Goal: Task Accomplishment & Management: Manage account settings

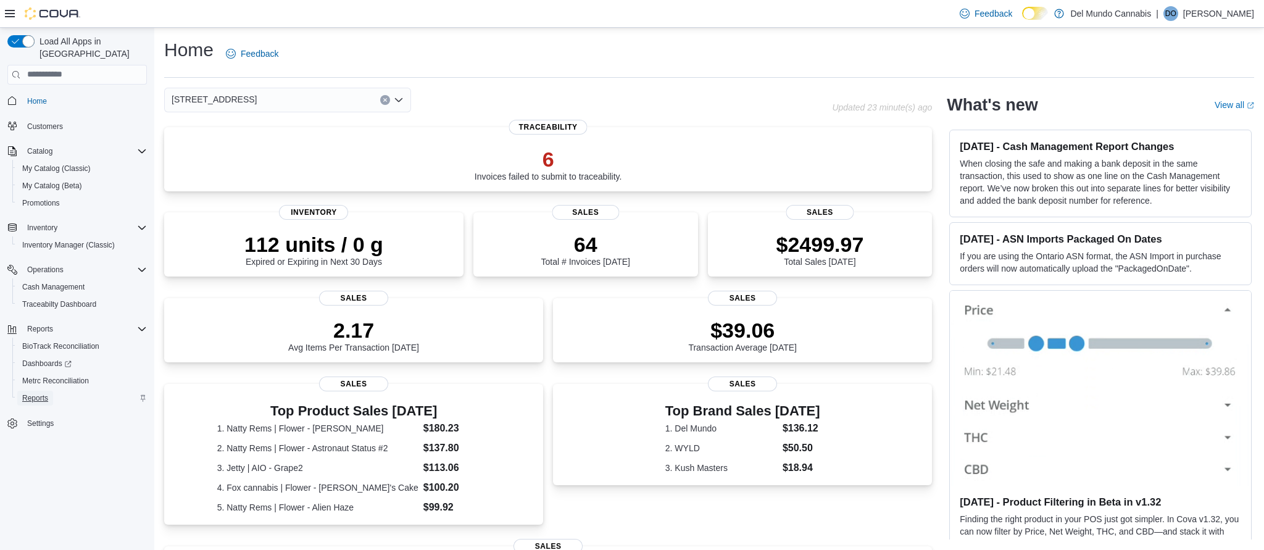
click at [43, 393] on span "Reports" at bounding box center [35, 398] width 26 height 10
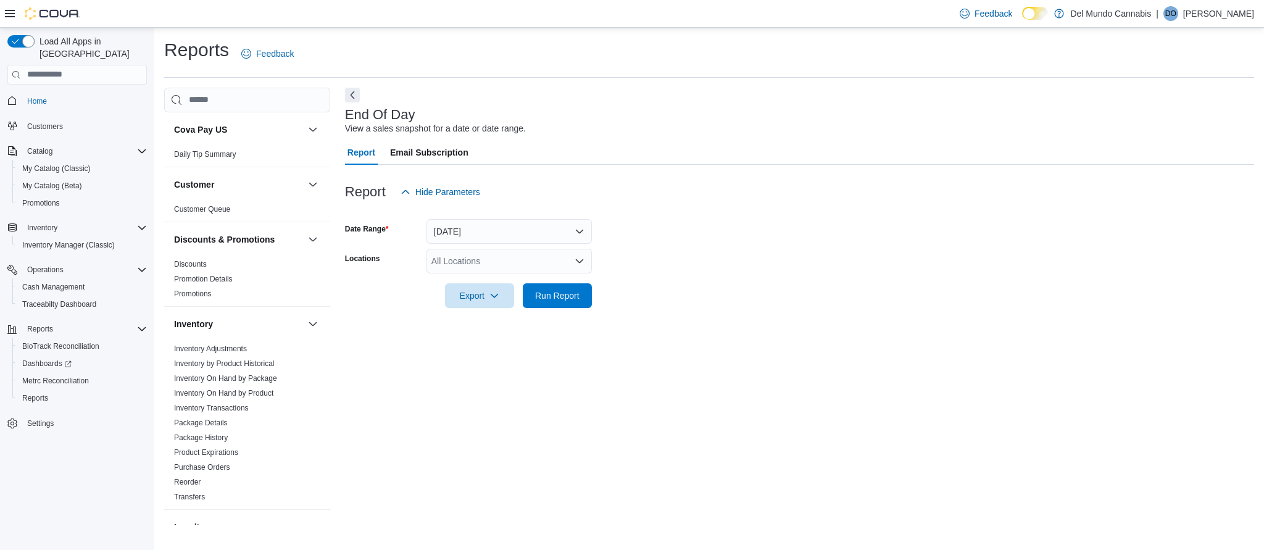
click at [525, 260] on div "All Locations" at bounding box center [508, 261] width 165 height 25
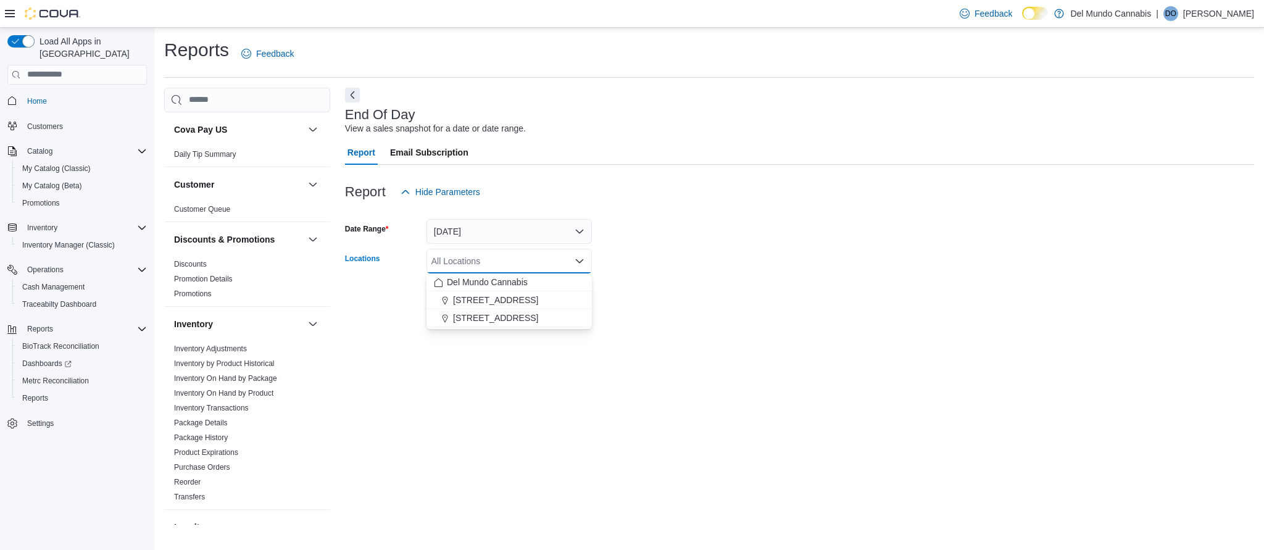
click at [497, 323] on button "6302 E Colfax Ave" at bounding box center [508, 318] width 165 height 18
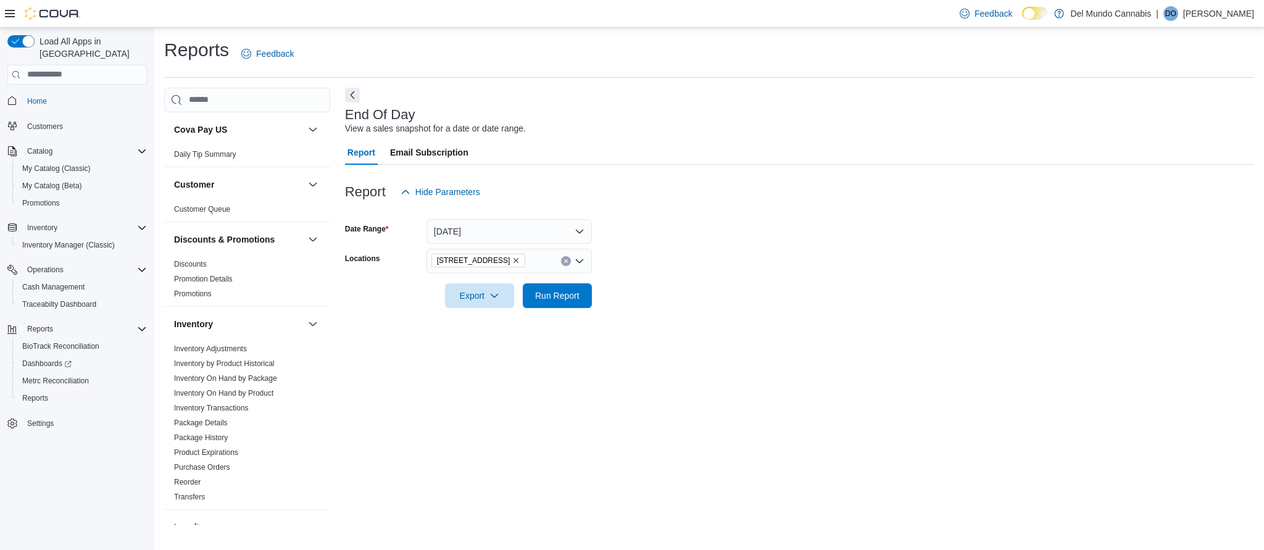
click at [578, 338] on div "End Of Day View a sales snapshot for a date or date range. Report Email Subscri…" at bounding box center [799, 306] width 909 height 437
click at [559, 293] on span "Run Report" at bounding box center [557, 295] width 44 height 12
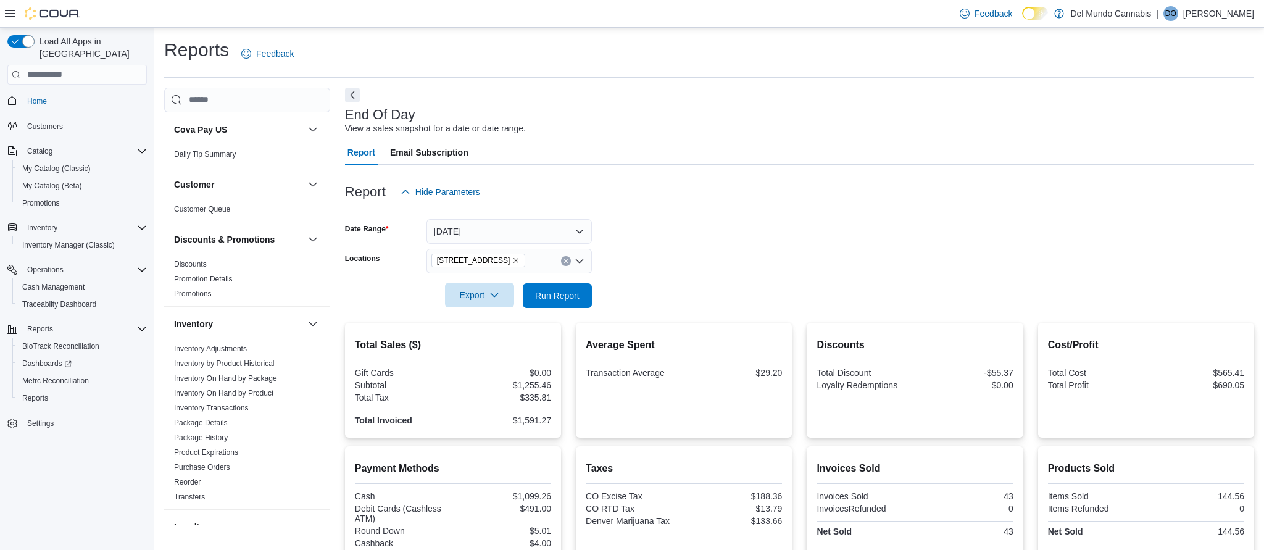
click at [491, 299] on icon "button" at bounding box center [494, 295] width 10 height 10
click at [478, 338] on button "Export to Pdf" at bounding box center [480, 345] width 70 height 25
click at [65, 282] on span "Cash Management" at bounding box center [53, 287] width 62 height 10
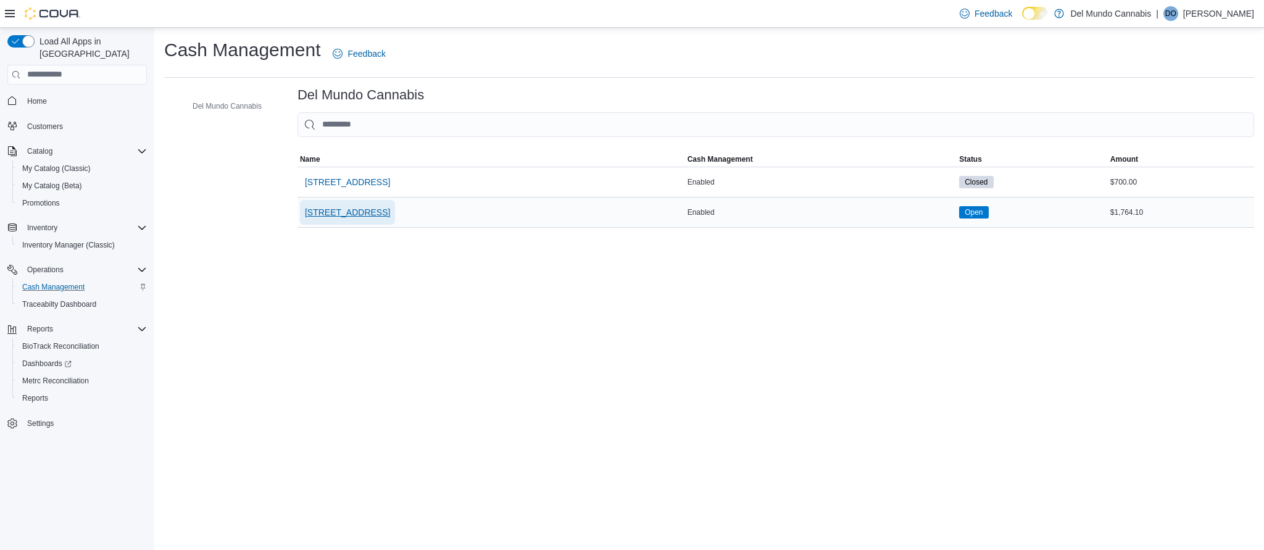
click at [360, 213] on span "6302 E Colfax Ave" at bounding box center [347, 212] width 85 height 12
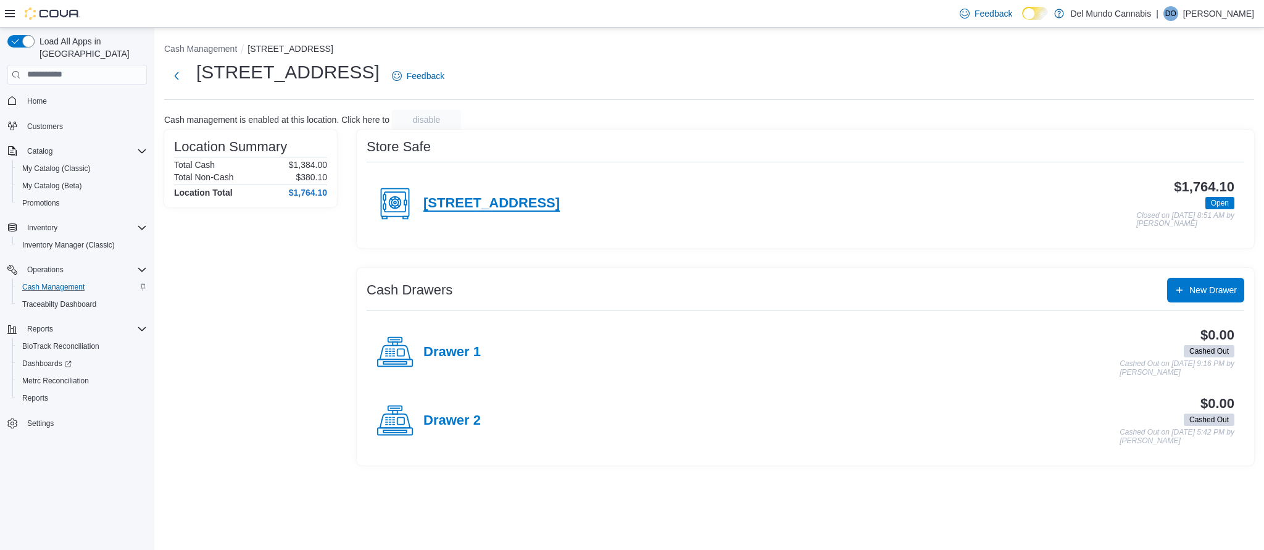
click at [499, 203] on h4 "6302 E Colfax Ave" at bounding box center [491, 204] width 136 height 16
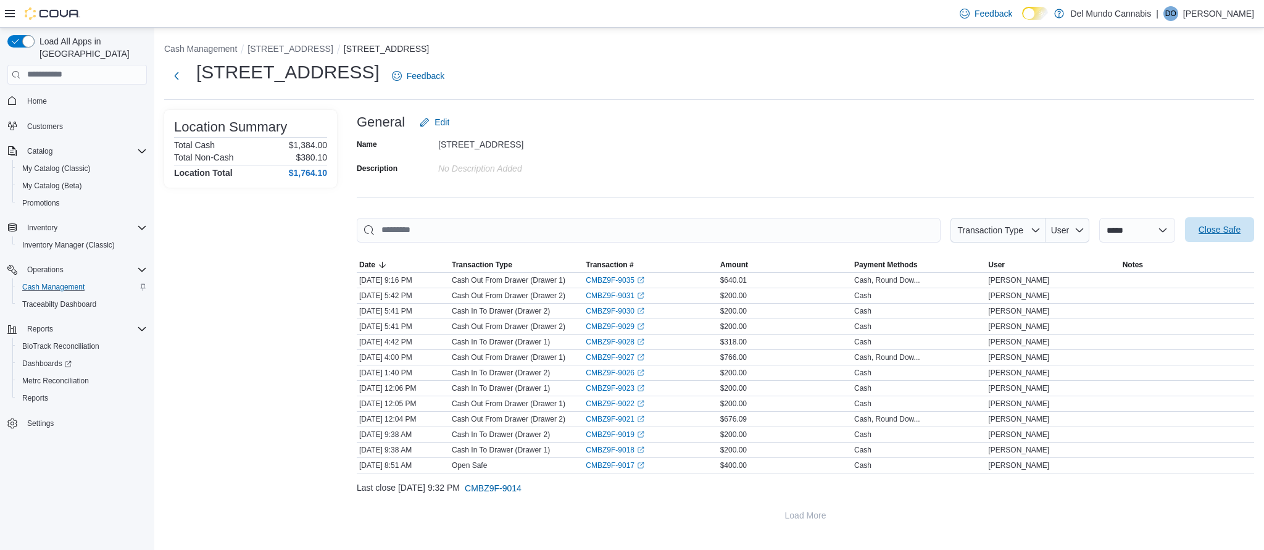
click at [1225, 228] on span "Close Safe" at bounding box center [1220, 229] width 42 height 12
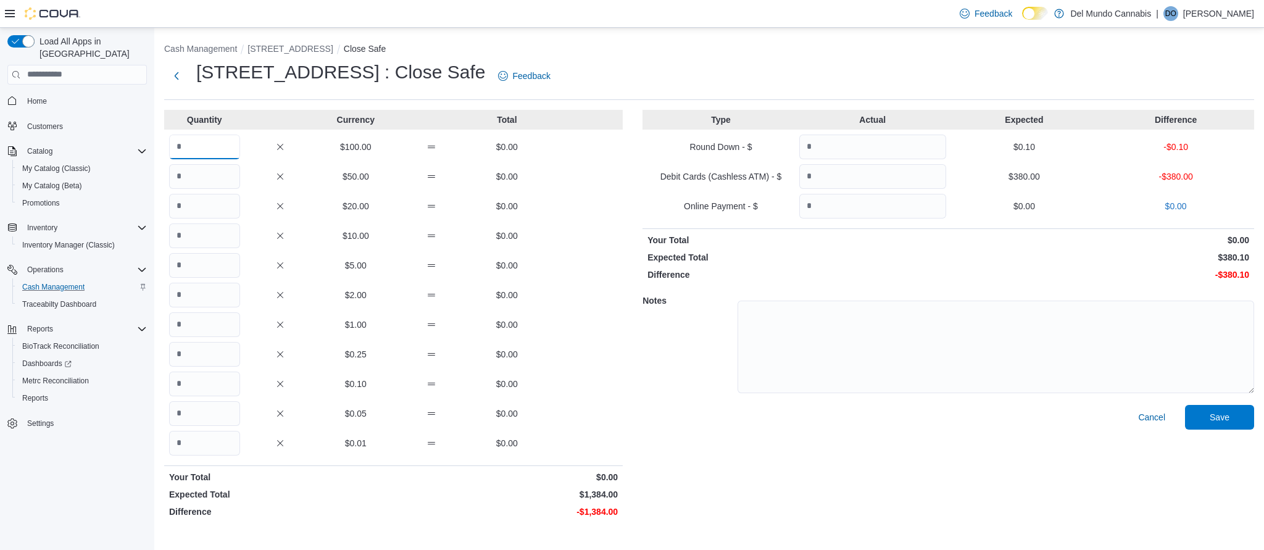
click at [195, 152] on input "Quantity" at bounding box center [204, 147] width 71 height 25
type input "*"
type input "**"
type input "*"
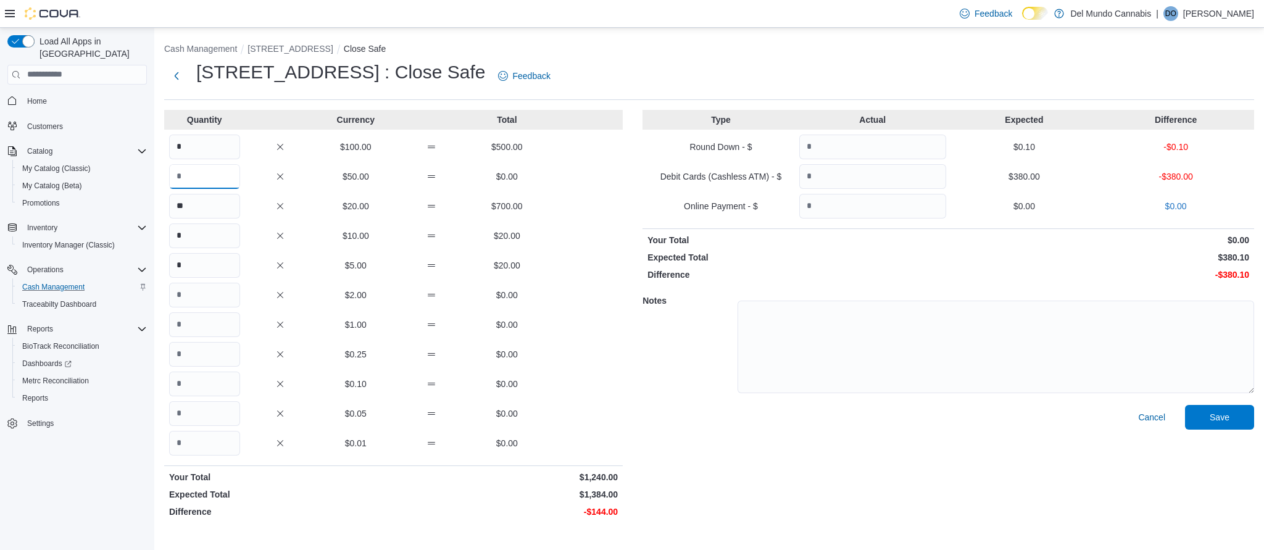
click at [197, 177] on input "Quantity" at bounding box center [204, 176] width 71 height 25
type input "*"
click at [184, 326] on input "Quantity" at bounding box center [204, 324] width 71 height 25
type input "*"
click at [681, 397] on div "Notes" at bounding box center [948, 345] width 612 height 119
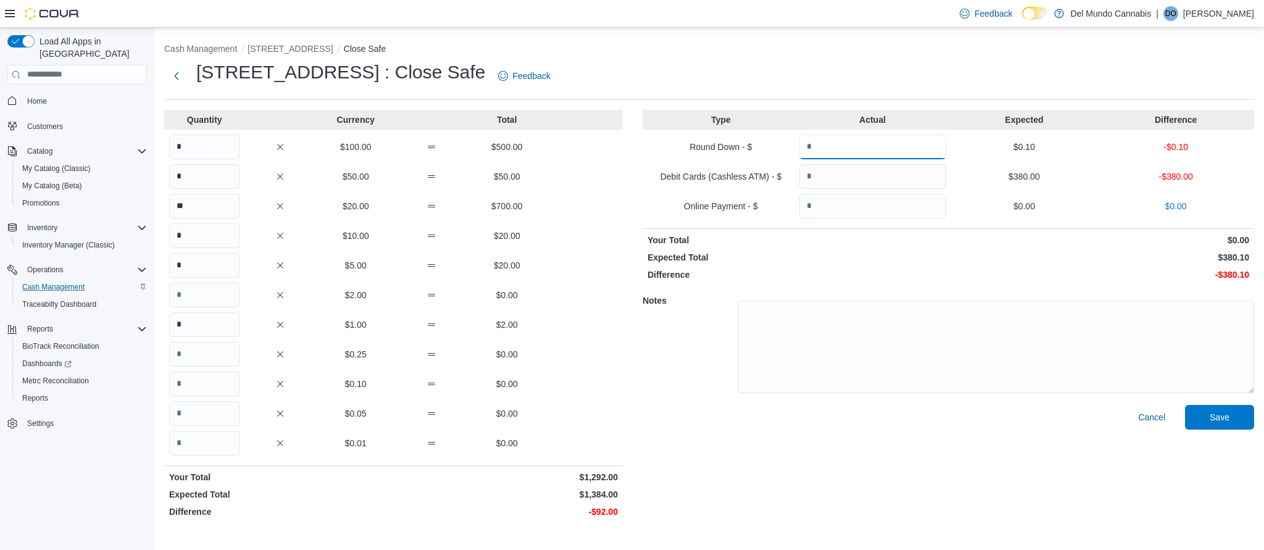
click at [823, 149] on input "Quantity" at bounding box center [872, 147] width 147 height 25
type input "***"
click at [839, 178] on input "Quantity" at bounding box center [872, 176] width 147 height 25
type input "***"
click at [608, 362] on div "$0.25 $0.00" at bounding box center [393, 354] width 459 height 25
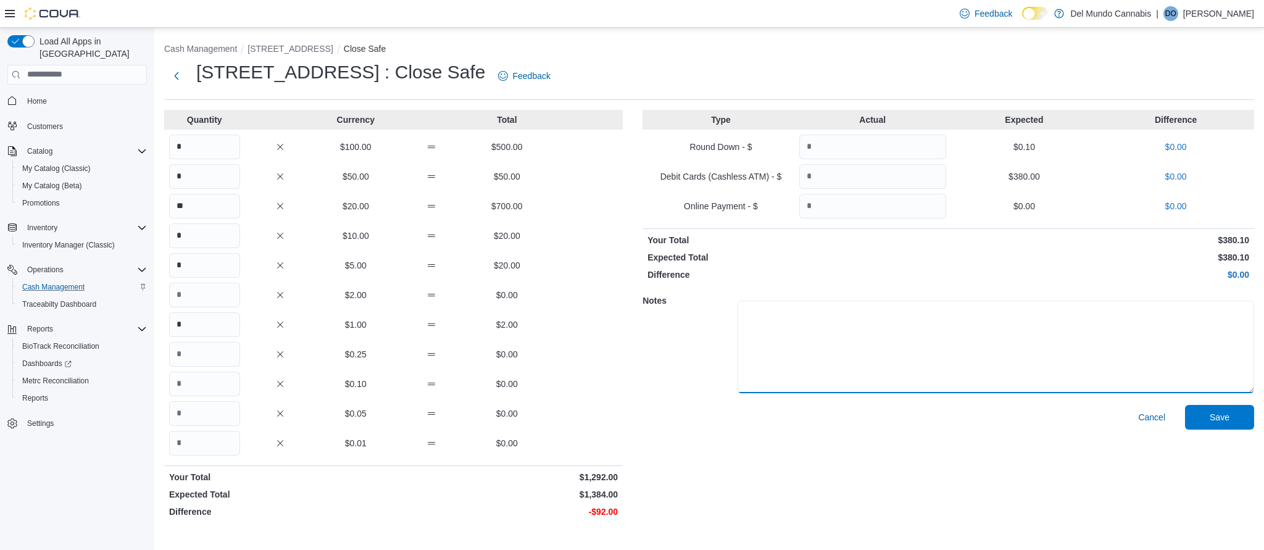
click at [844, 328] on textarea at bounding box center [996, 347] width 517 height 93
type textarea "*"
type textarea "**********"
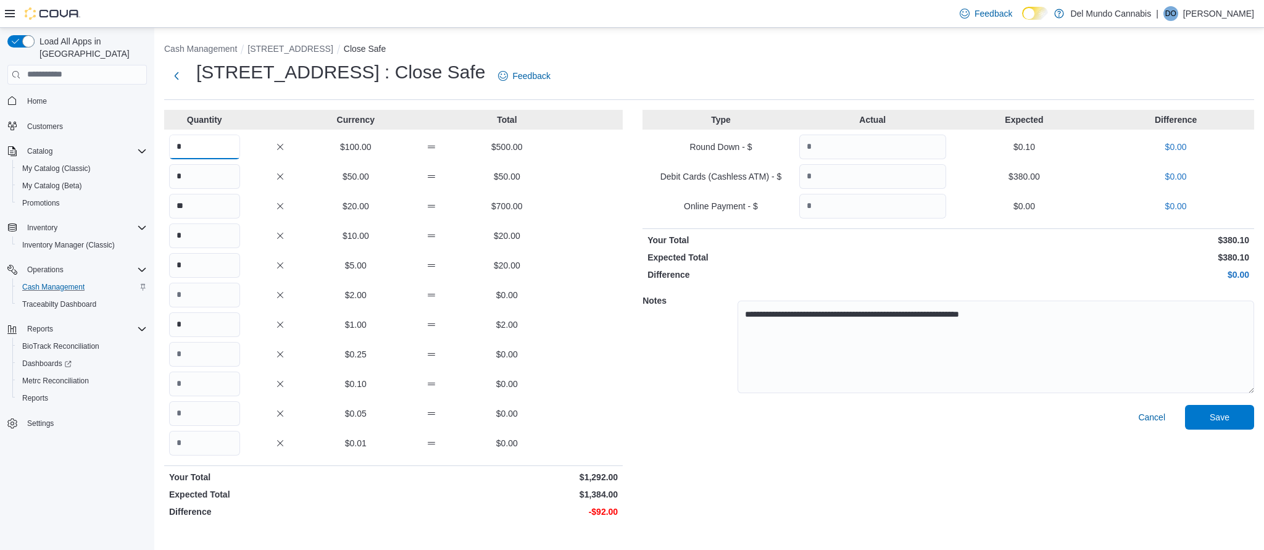
drag, startPoint x: 185, startPoint y: 146, endPoint x: 177, endPoint y: 147, distance: 8.7
click at [177, 148] on input "*" at bounding box center [204, 147] width 71 height 25
drag, startPoint x: 189, startPoint y: 149, endPoint x: 176, endPoint y: 148, distance: 13.0
click at [177, 148] on input "*" at bounding box center [204, 147] width 71 height 25
drag, startPoint x: 178, startPoint y: 148, endPoint x: 167, endPoint y: 149, distance: 11.7
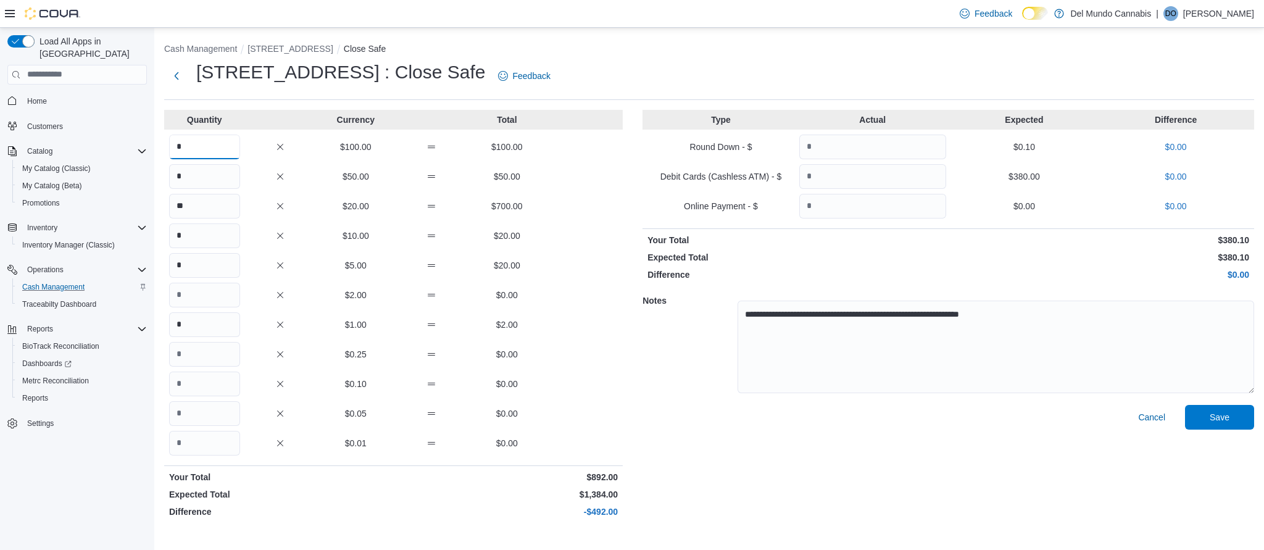
click at [167, 149] on div "* $100.00 $100.00" at bounding box center [393, 147] width 459 height 25
type input "*"
click at [673, 422] on div "Cancel Save" at bounding box center [948, 464] width 612 height 118
click at [1224, 417] on span "Save" at bounding box center [1220, 416] width 20 height 12
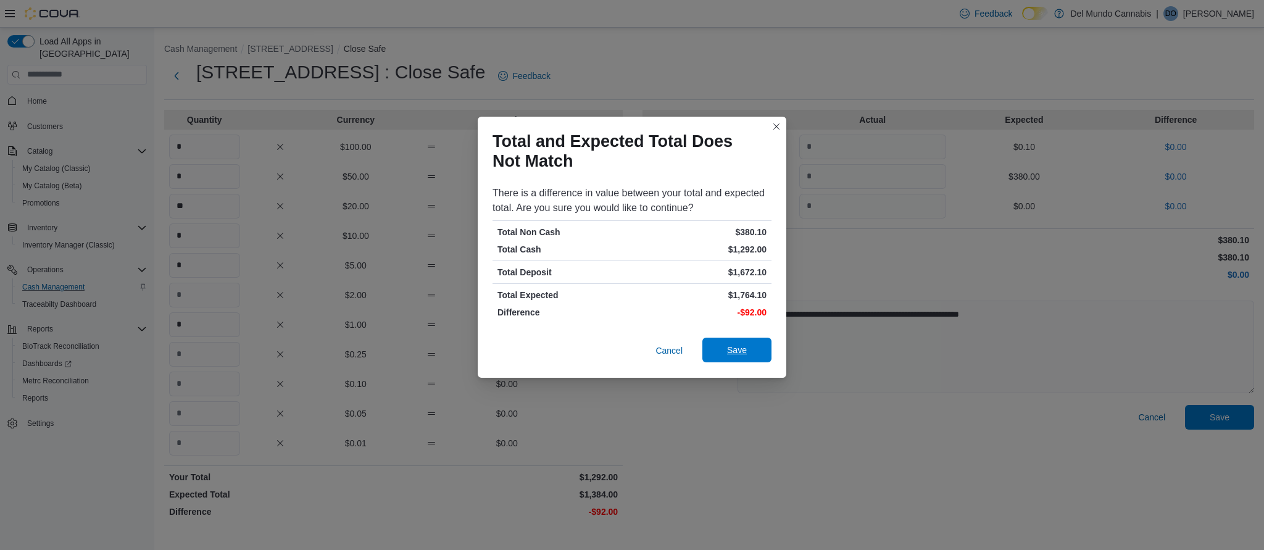
click at [734, 354] on span "Save" at bounding box center [737, 350] width 20 height 12
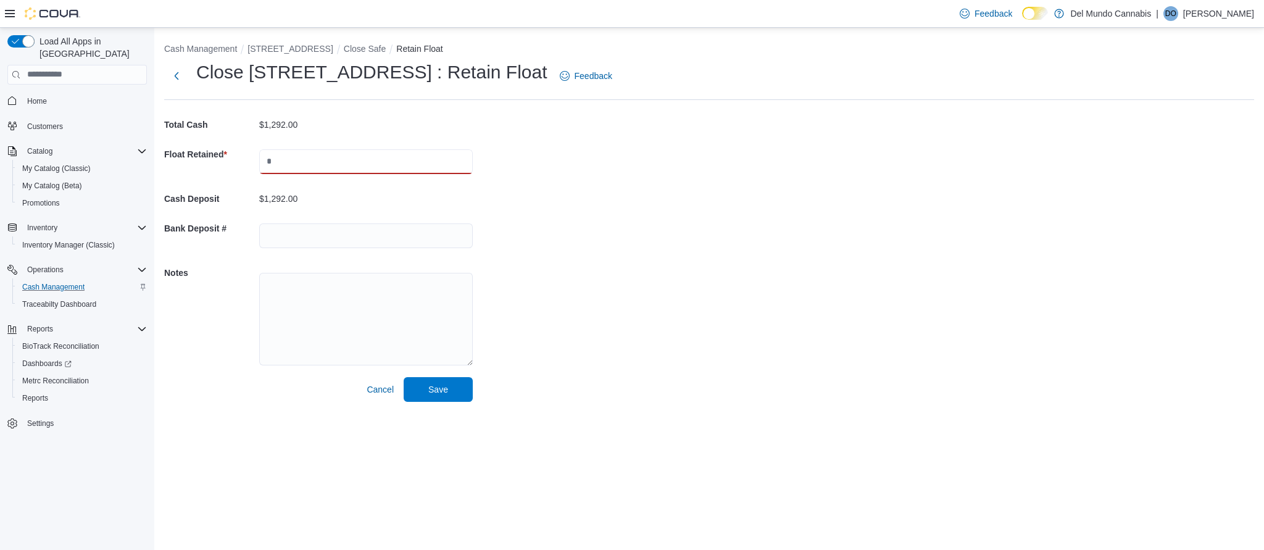
click at [292, 157] on input "text" at bounding box center [366, 161] width 214 height 25
type input "***"
click at [662, 215] on div "Cash Management 6302 E Colfax Ave Close Safe Retain Float Close 6302 E Colfax A…" at bounding box center [709, 220] width 1110 height 384
click at [380, 387] on span "Cancel" at bounding box center [380, 389] width 27 height 12
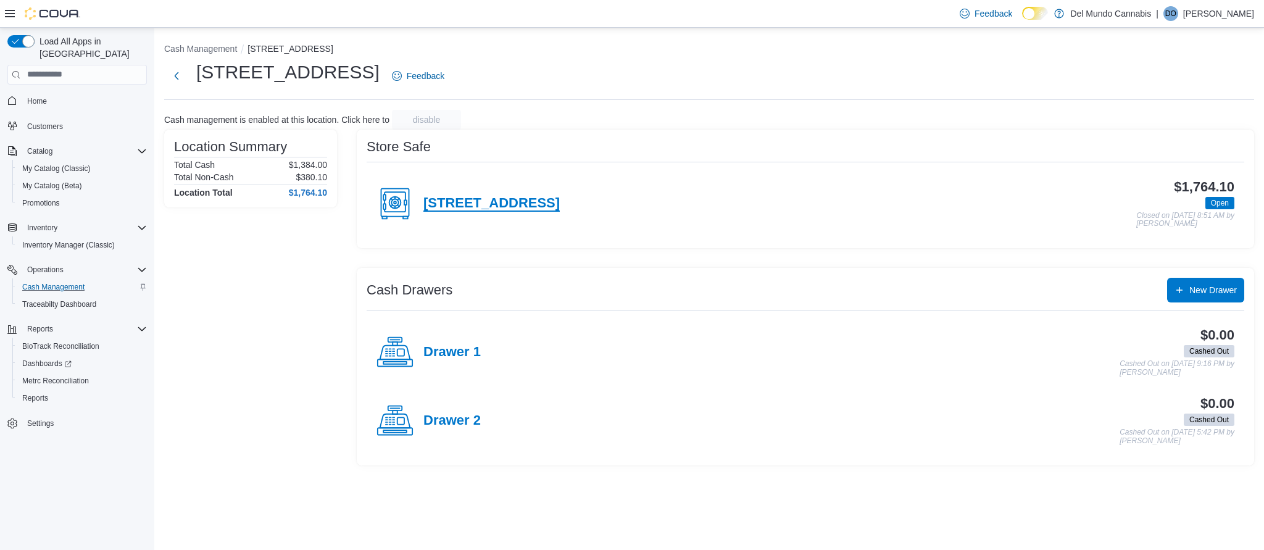
click at [514, 206] on h4 "6302 E Colfax Ave" at bounding box center [491, 204] width 136 height 16
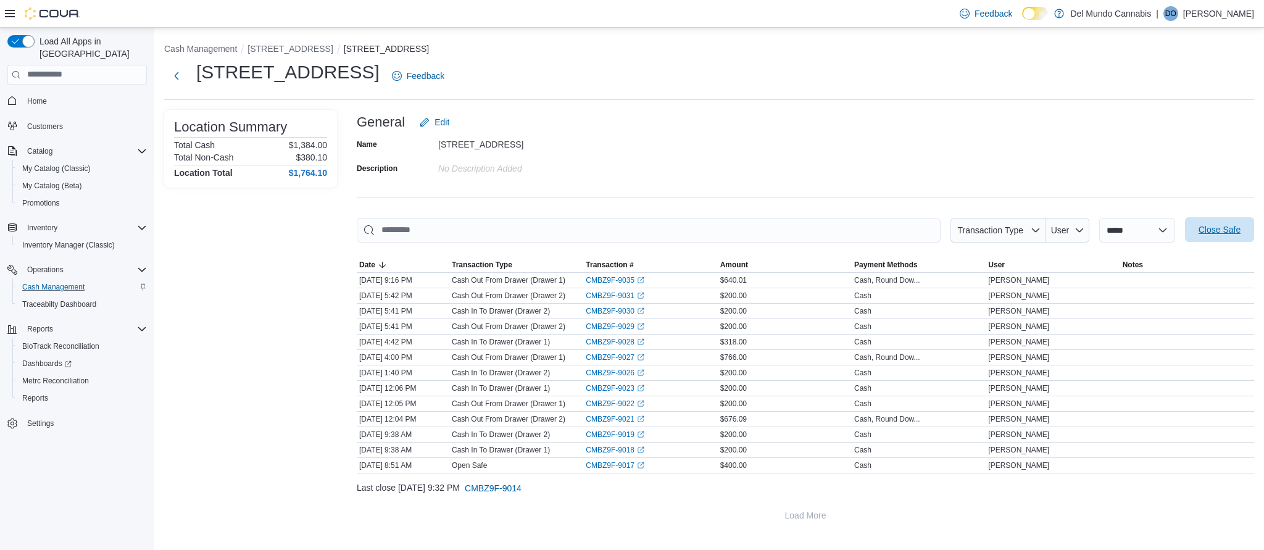
click at [1228, 228] on span "Close Safe" at bounding box center [1220, 229] width 42 height 12
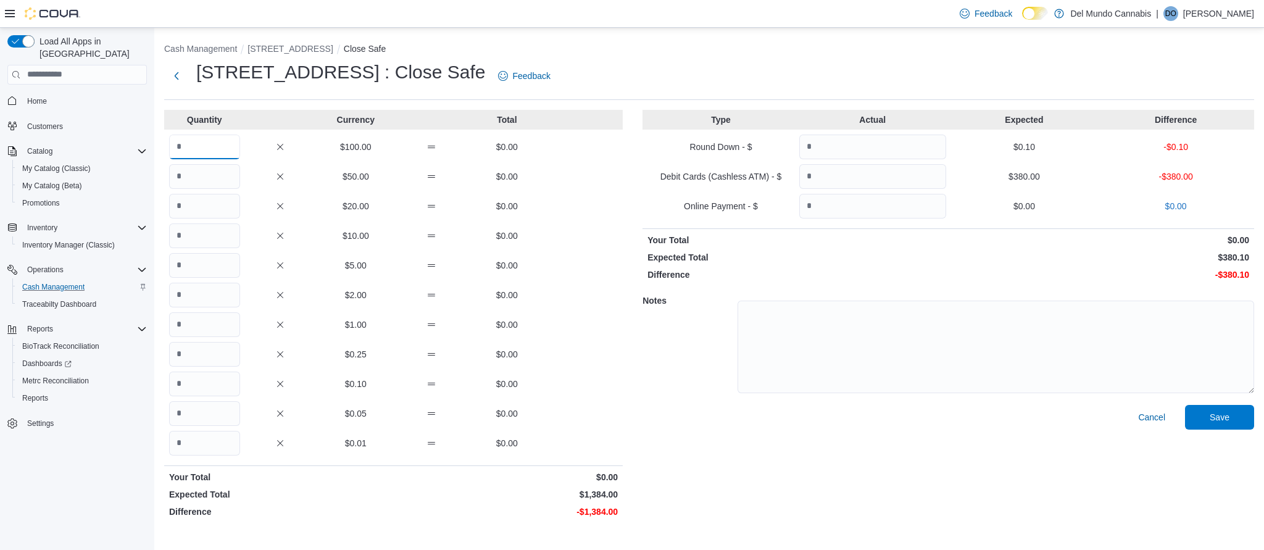
click at [193, 149] on input "Quantity" at bounding box center [204, 147] width 71 height 25
type input "*"
click at [203, 185] on input "Quantity" at bounding box center [204, 176] width 71 height 25
type input "*"
click at [196, 205] on input "Quantity" at bounding box center [204, 206] width 71 height 25
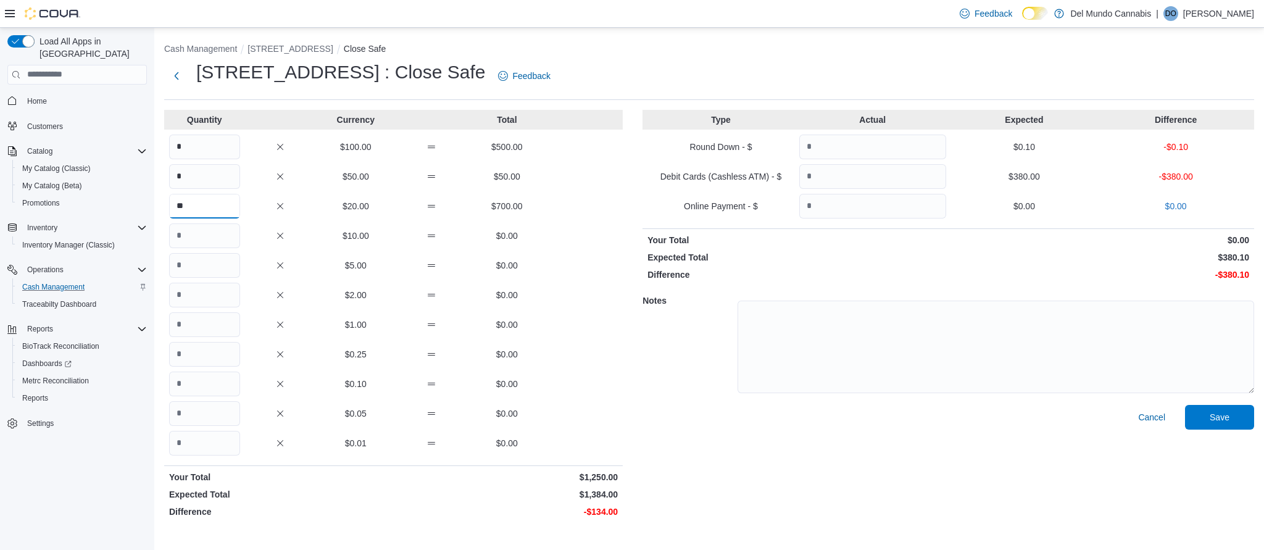
type input "**"
click at [197, 238] on input "Quantity" at bounding box center [204, 235] width 71 height 25
type input "*"
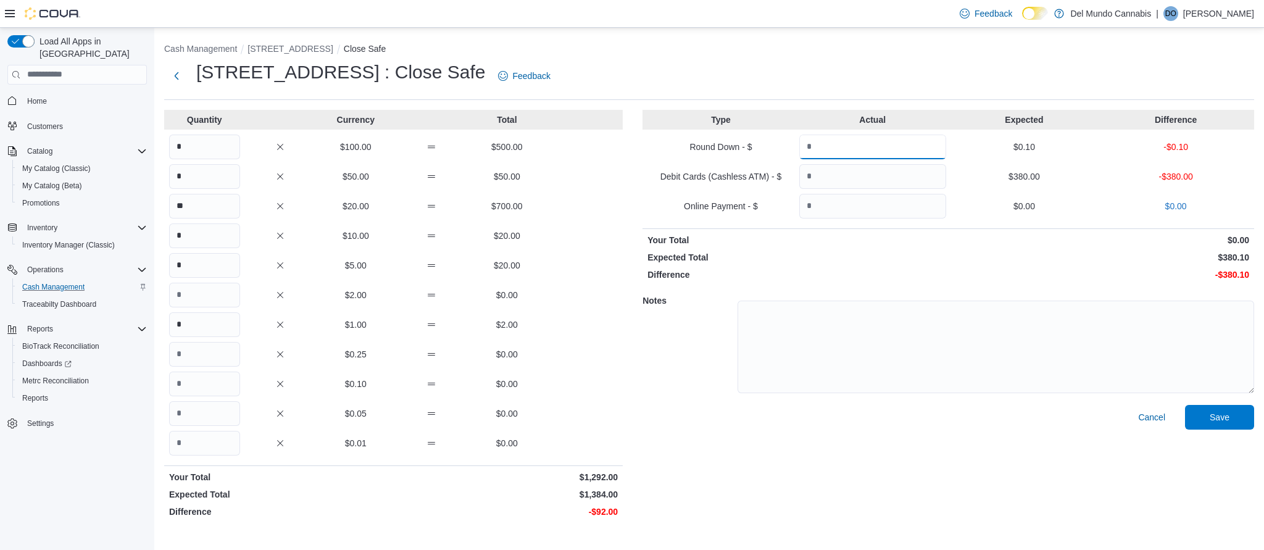
click at [846, 151] on input "Quantity" at bounding box center [872, 147] width 147 height 25
type input "***"
click at [852, 179] on input "Quantity" at bounding box center [872, 176] width 147 height 25
type input "***"
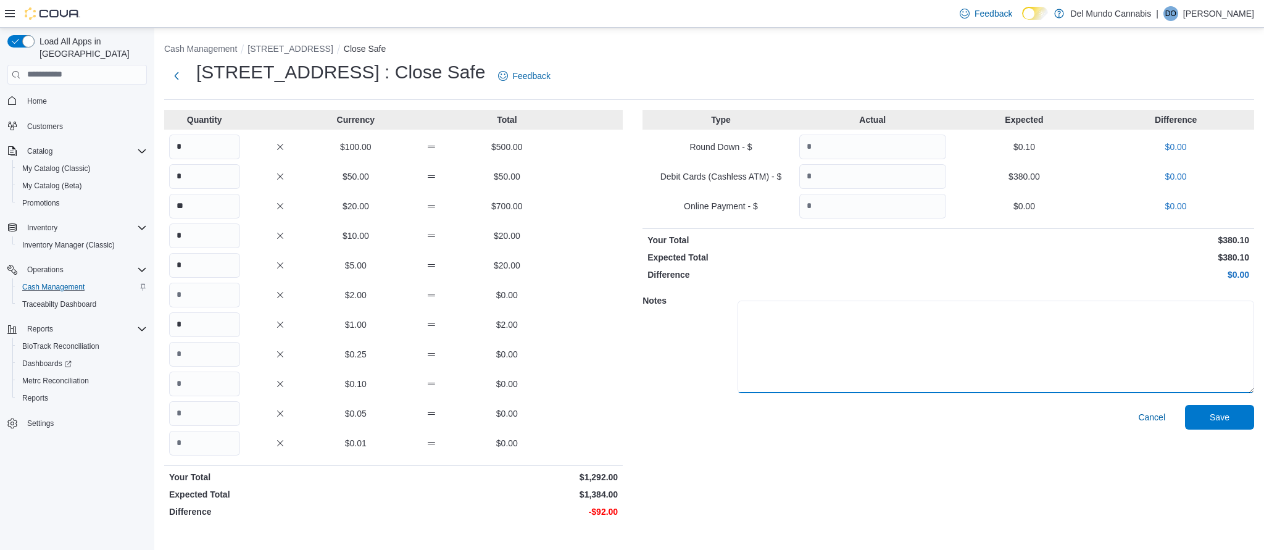
click at [779, 322] on textarea at bounding box center [996, 347] width 517 height 93
click at [782, 322] on textarea at bounding box center [996, 347] width 517 height 93
type textarea "*"
type textarea "**********"
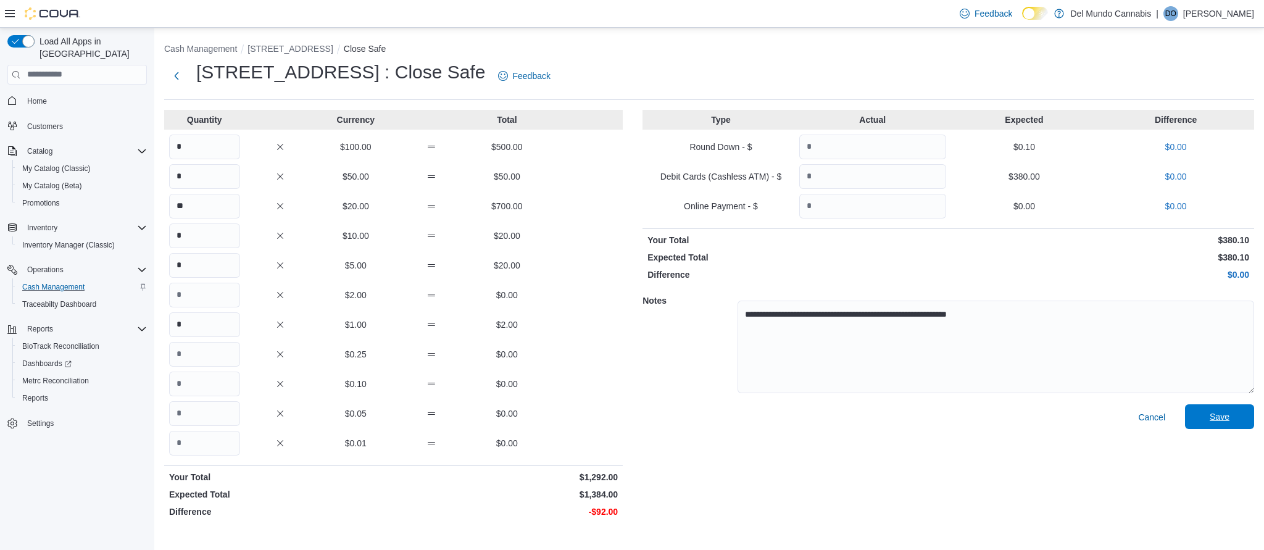
click at [1220, 418] on span "Save" at bounding box center [1220, 416] width 20 height 12
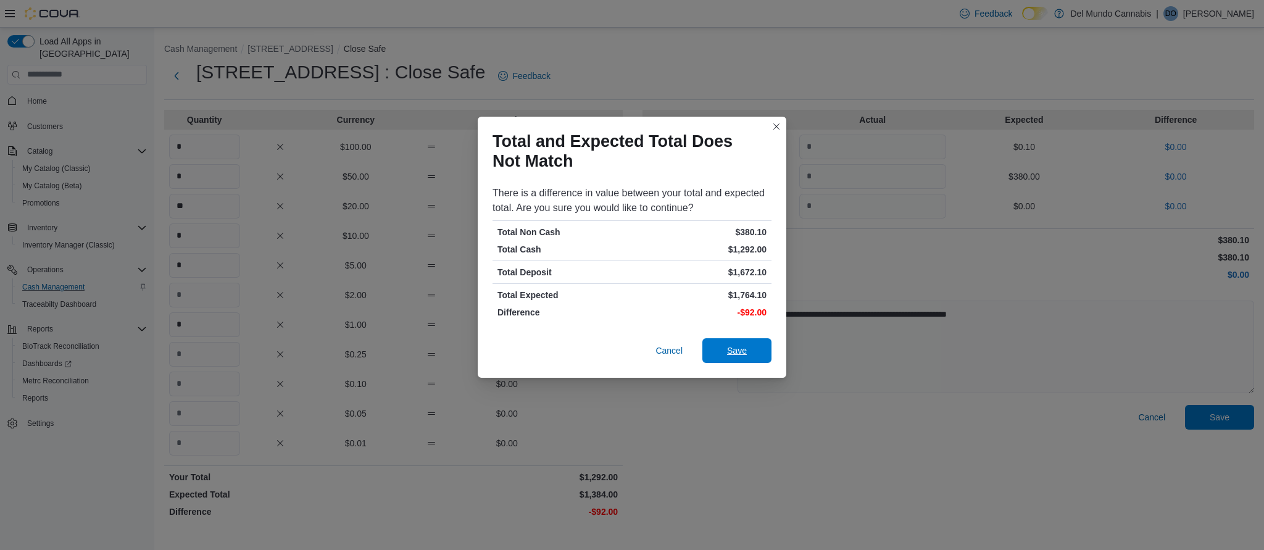
click at [742, 344] on span "Save" at bounding box center [737, 350] width 54 height 25
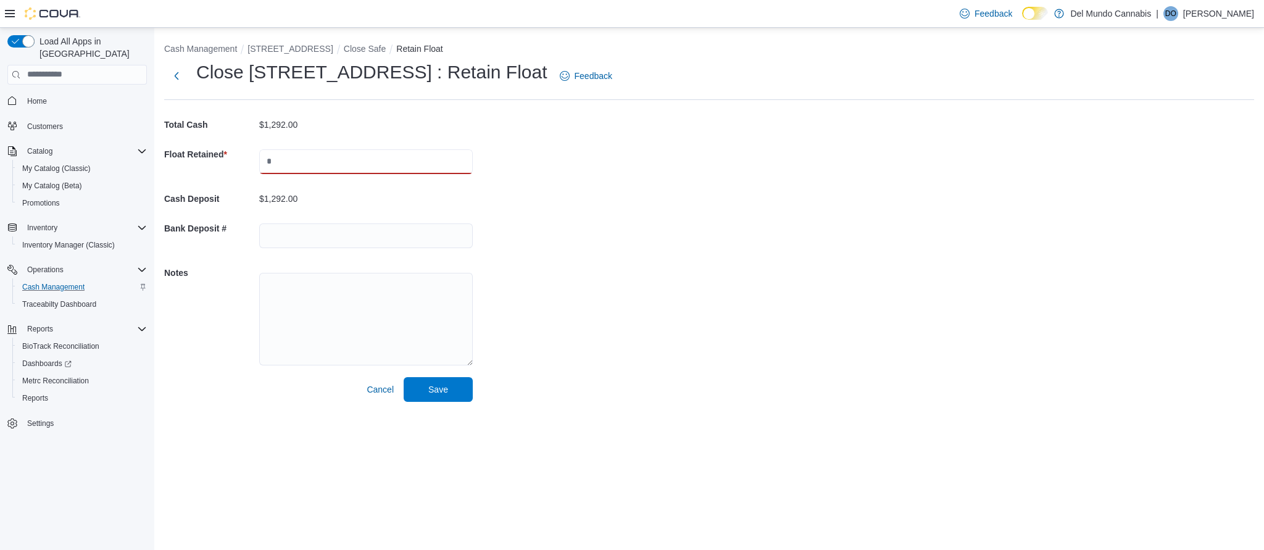
click at [280, 164] on input "text" at bounding box center [366, 161] width 214 height 25
type input "***"
click at [798, 212] on div "Cash Management 6302 E Colfax Ave Close Safe Retain Float Close 6302 E Colfax A…" at bounding box center [709, 220] width 1110 height 384
click at [433, 391] on span "Save" at bounding box center [438, 389] width 20 height 12
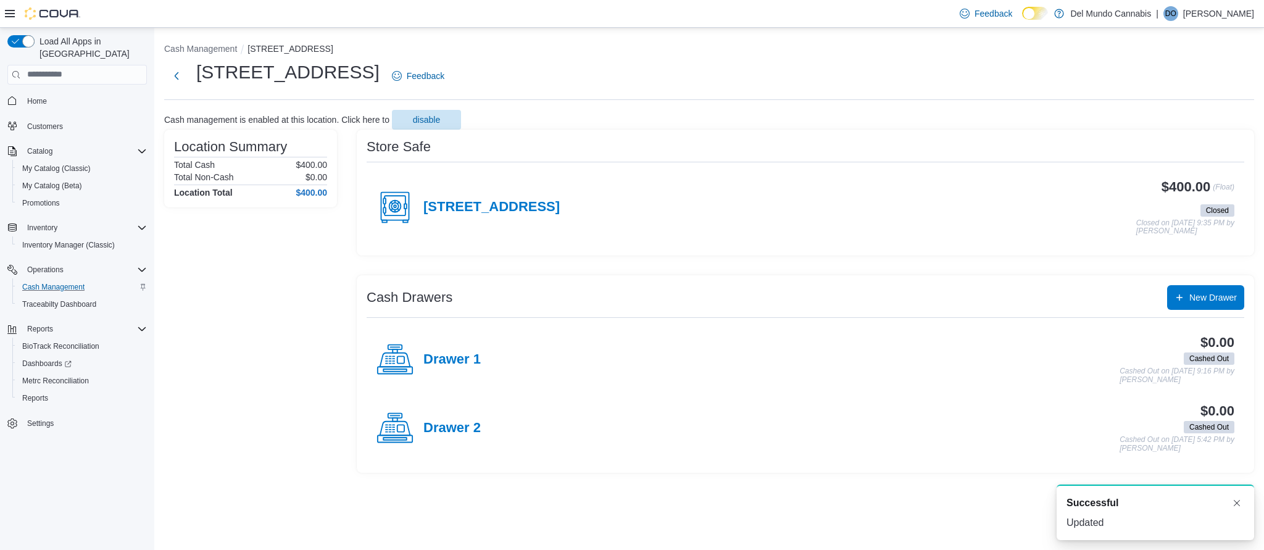
click at [1236, 10] on p "David Olson" at bounding box center [1218, 13] width 71 height 15
click at [1174, 120] on span "Sign Out" at bounding box center [1174, 120] width 33 height 12
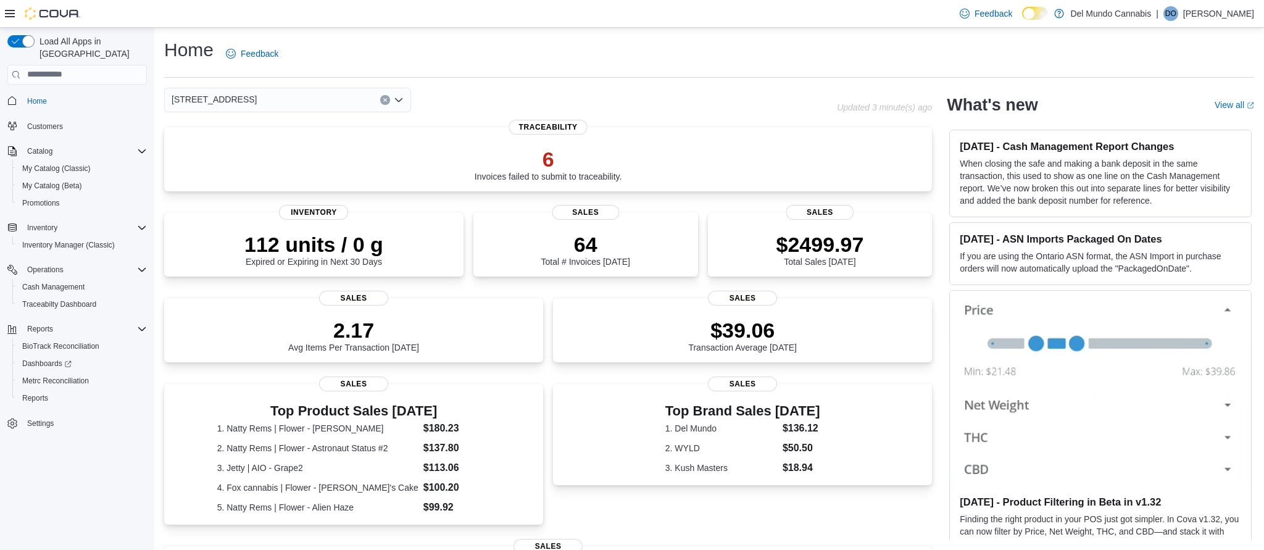
click at [1231, 17] on p "David Olson" at bounding box center [1218, 13] width 71 height 15
click at [1176, 120] on span "Sign Out" at bounding box center [1174, 120] width 33 height 12
